Goal: Task Accomplishment & Management: Use online tool/utility

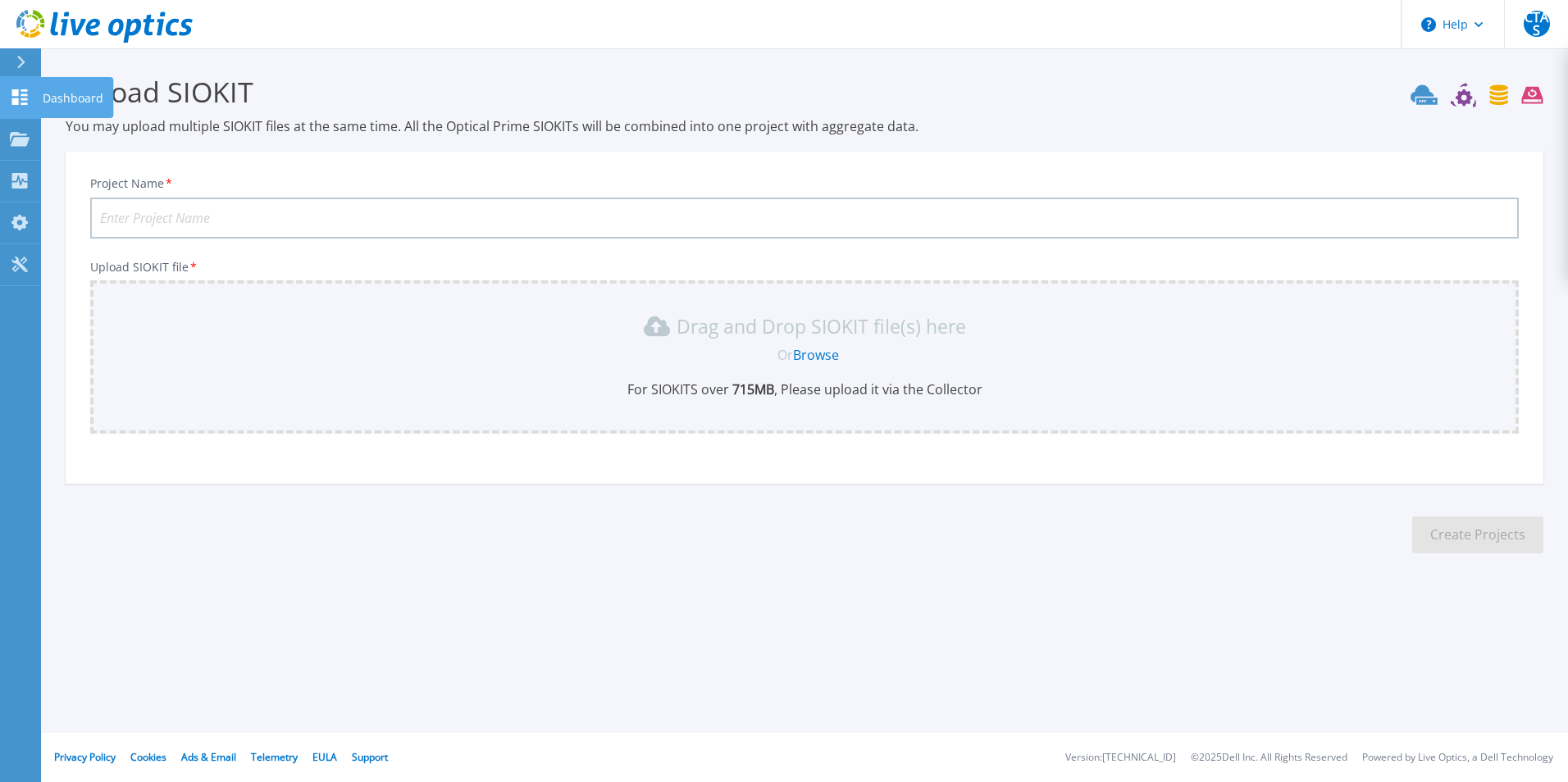
click at [9, 93] on icon at bounding box center [19, 97] width 20 height 16
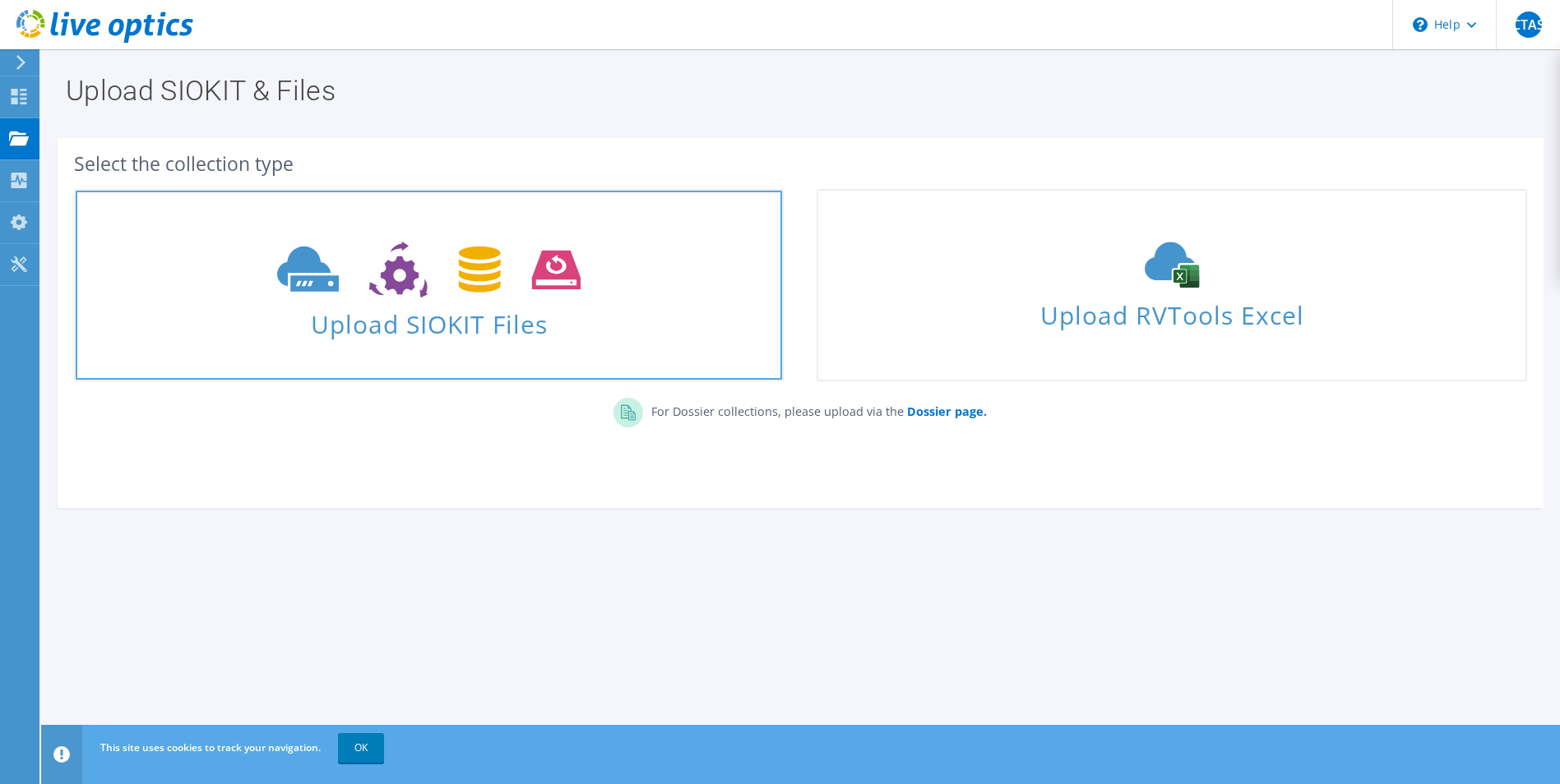
click at [409, 253] on icon at bounding box center [428, 270] width 303 height 56
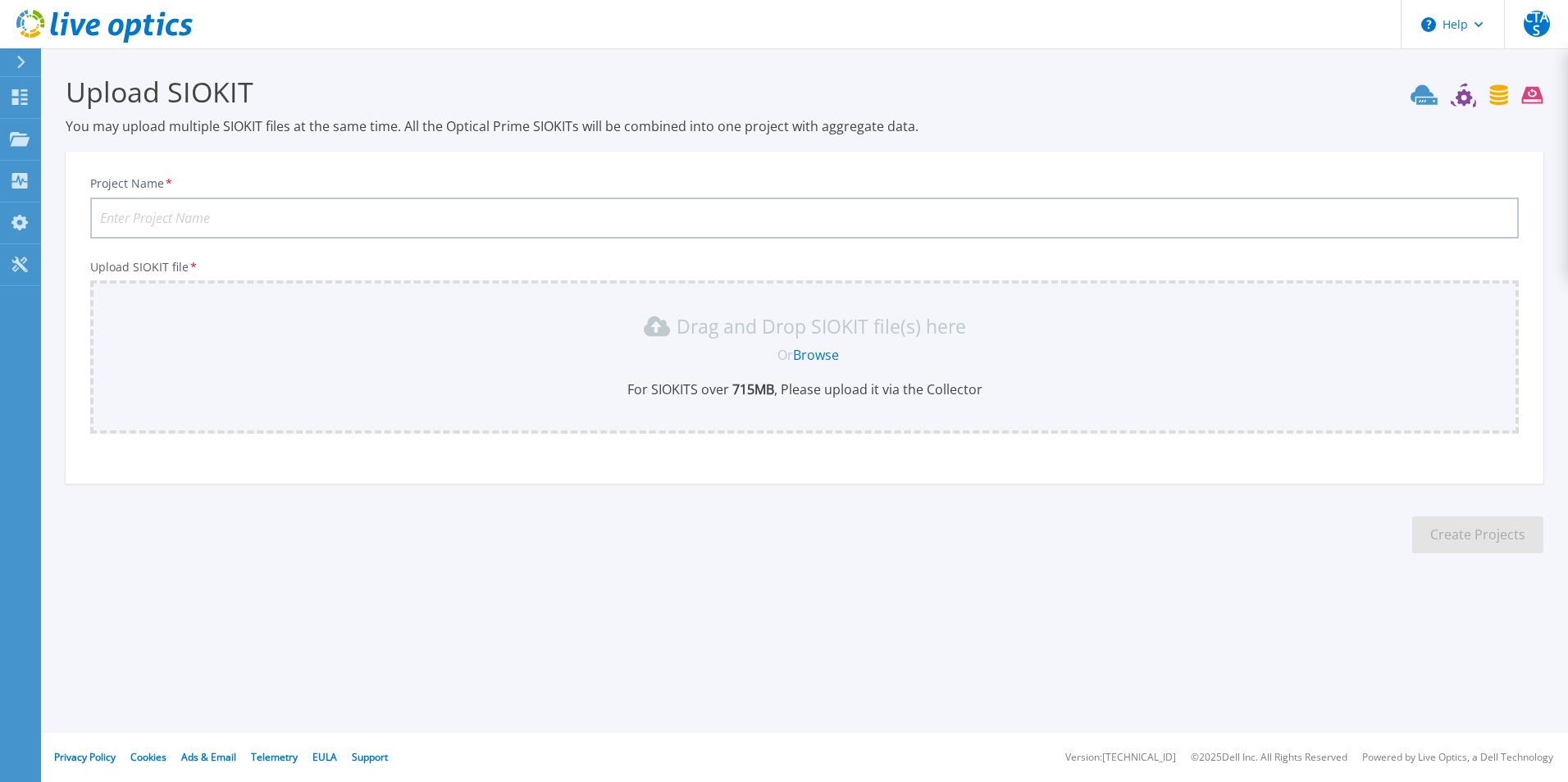
click at [808, 354] on link "Browse" at bounding box center [816, 355] width 46 height 18
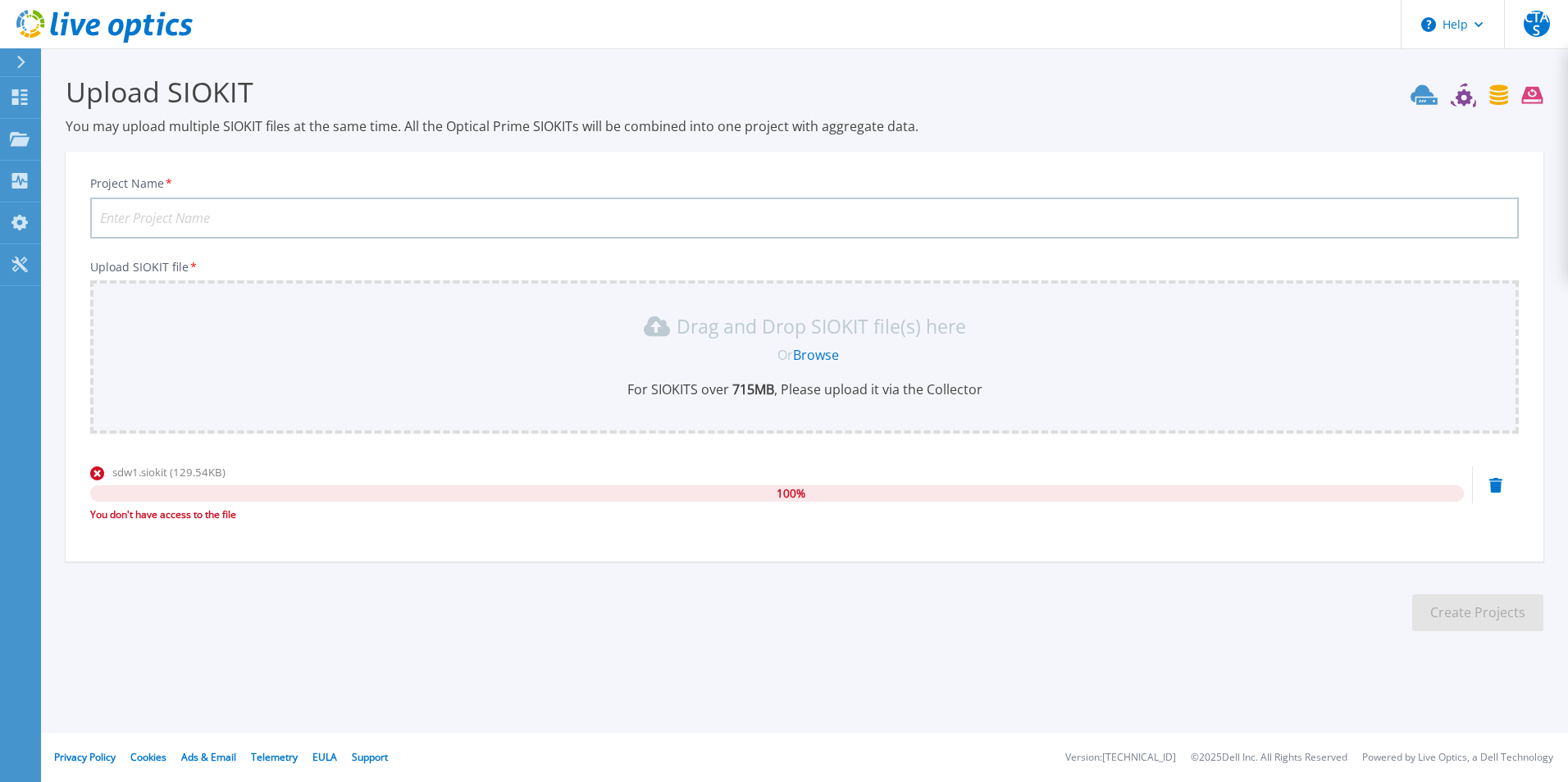
click at [450, 226] on input "Project Name *" at bounding box center [805, 219] width 1429 height 41
type input "CEM"
drag, startPoint x: 867, startPoint y: 620, endPoint x: 914, endPoint y: 575, distance: 65.1
click at [867, 620] on section "Upload SIOKIT You may upload multiple SIOKIT files at the same time. All the Op…" at bounding box center [805, 359] width 1528 height 620
click at [884, 341] on div "Drag and Drop SIOKIT file(s) here Or Browse For SIOKITS over 715 MB , Please up…" at bounding box center [805, 356] width 1409 height 85
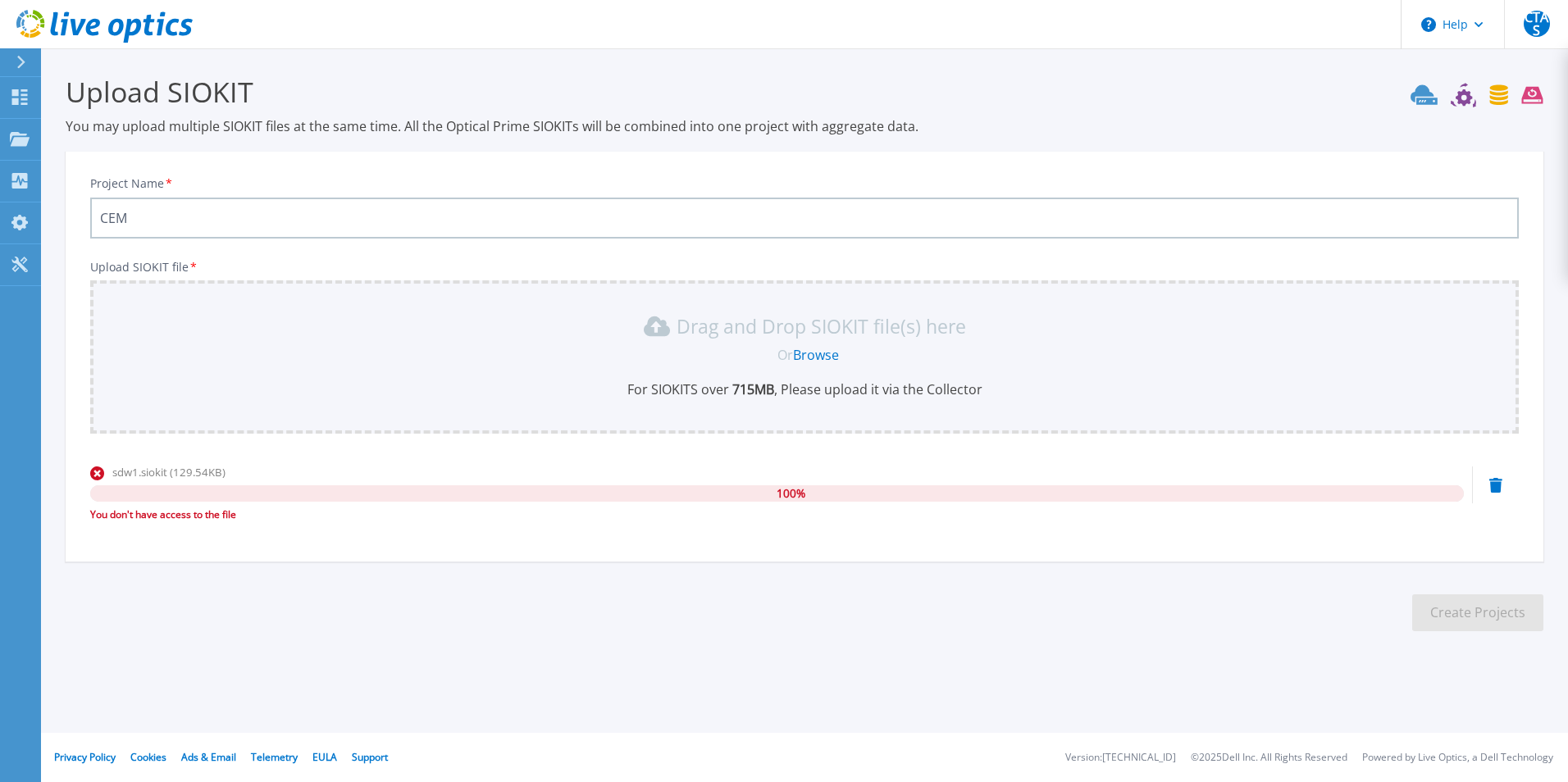
click at [846, 497] on div "100 %" at bounding box center [776, 493] width 1374 height 16
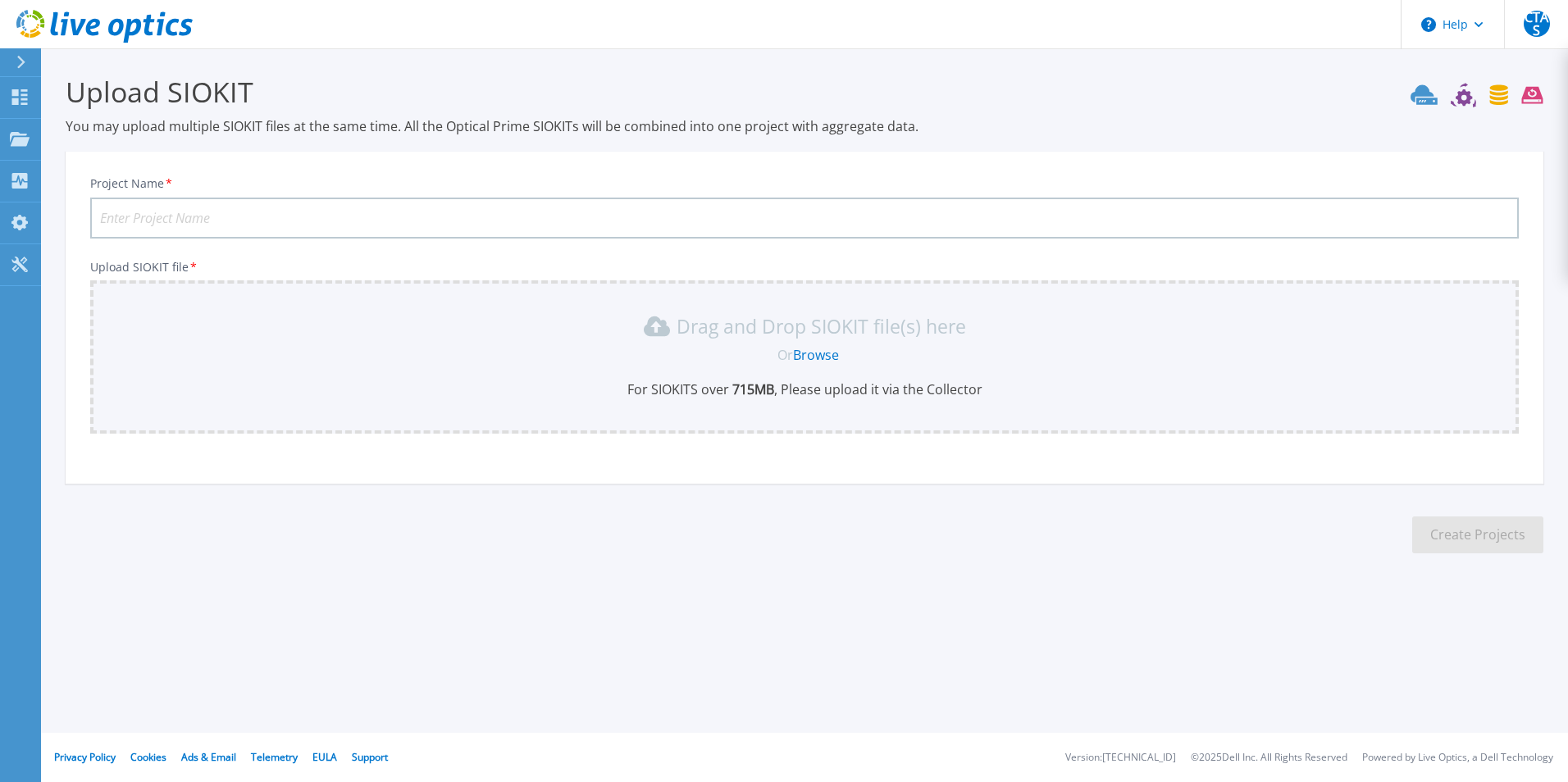
click at [807, 545] on section "Upload SIOKIT You may upload multiple SIOKIT files at the same time. All the Op…" at bounding box center [805, 319] width 1528 height 542
